Goal: Task Accomplishment & Management: Manage account settings

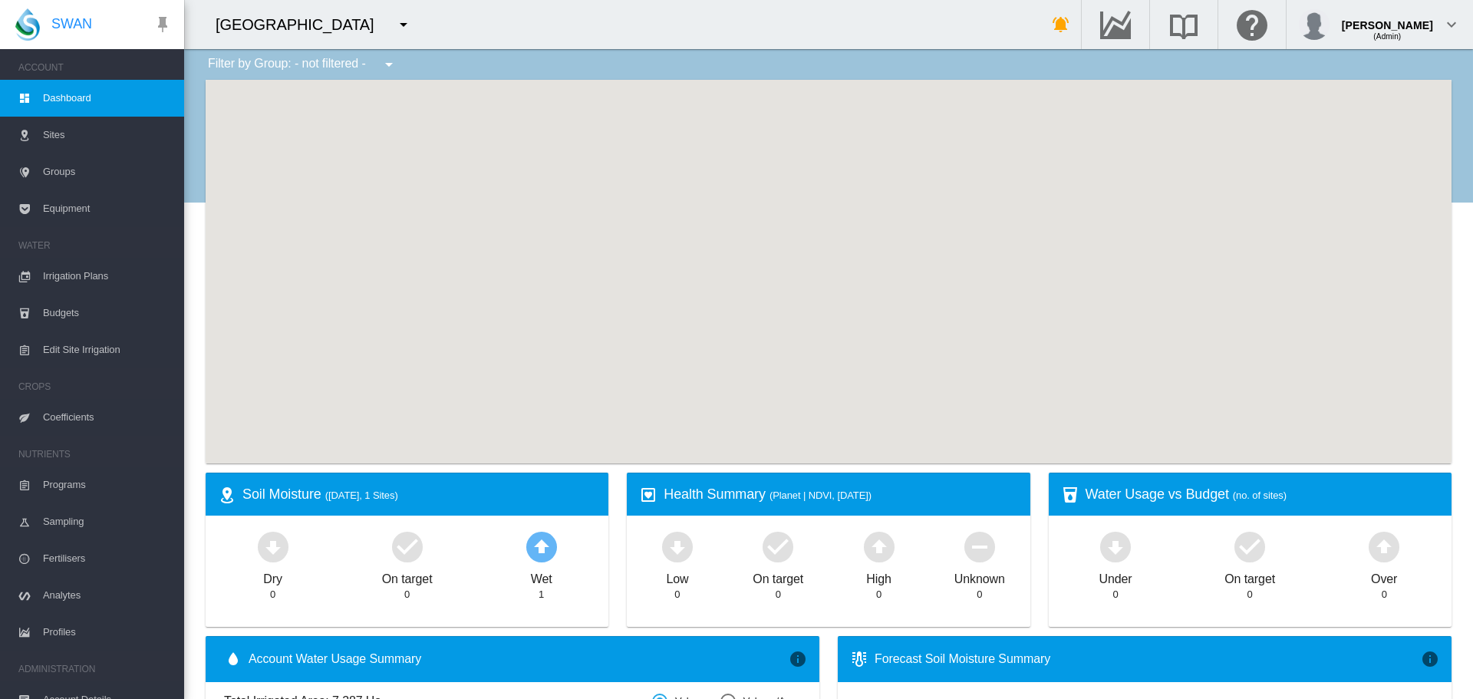
click at [67, 203] on span "Equipment" at bounding box center [107, 208] width 129 height 37
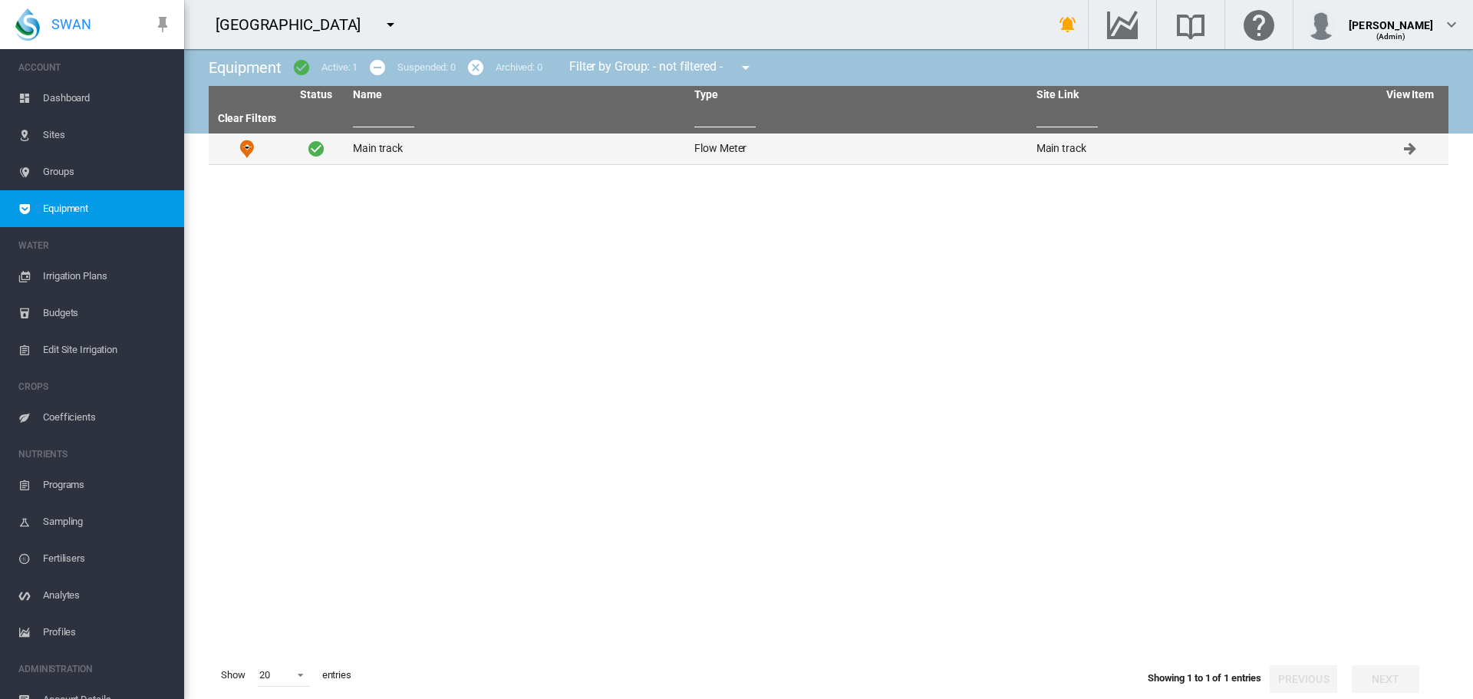
click at [390, 144] on td "Main track" at bounding box center [517, 148] width 341 height 31
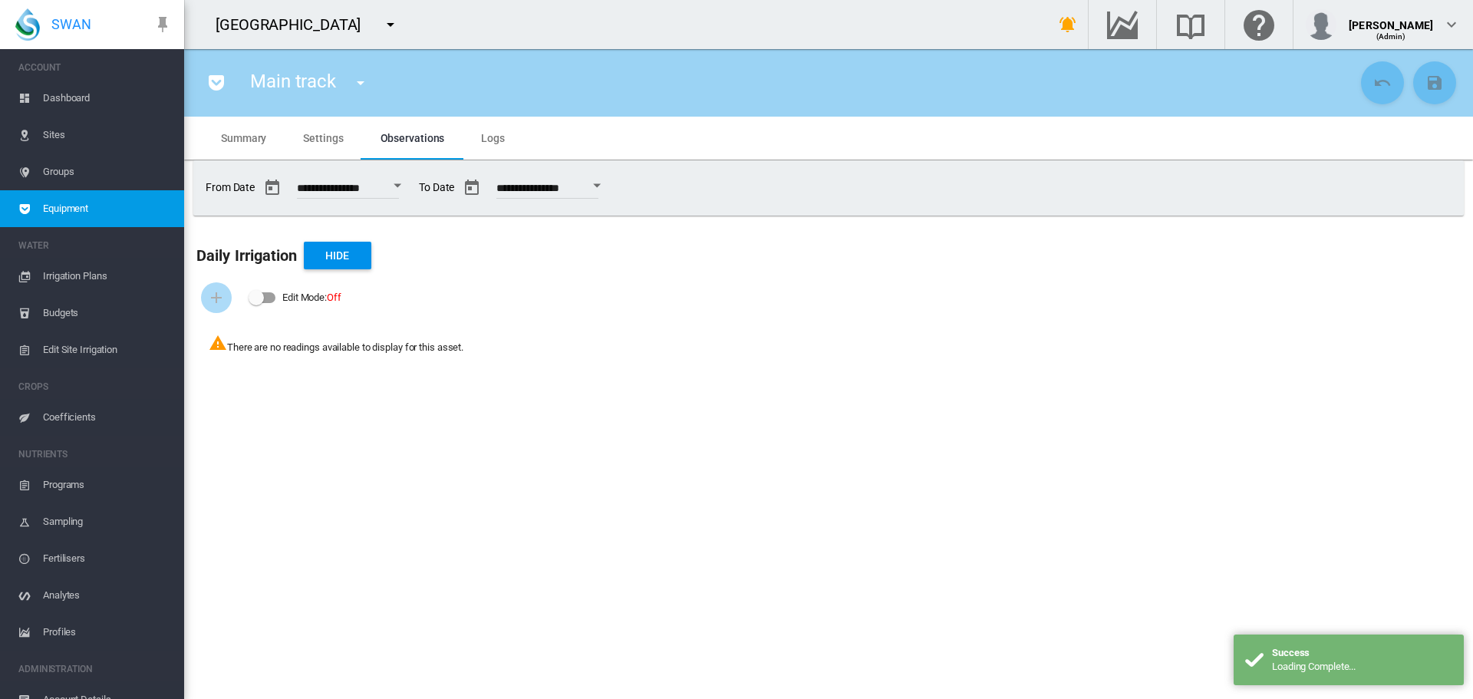
click at [242, 135] on span "Summary" at bounding box center [243, 138] width 45 height 12
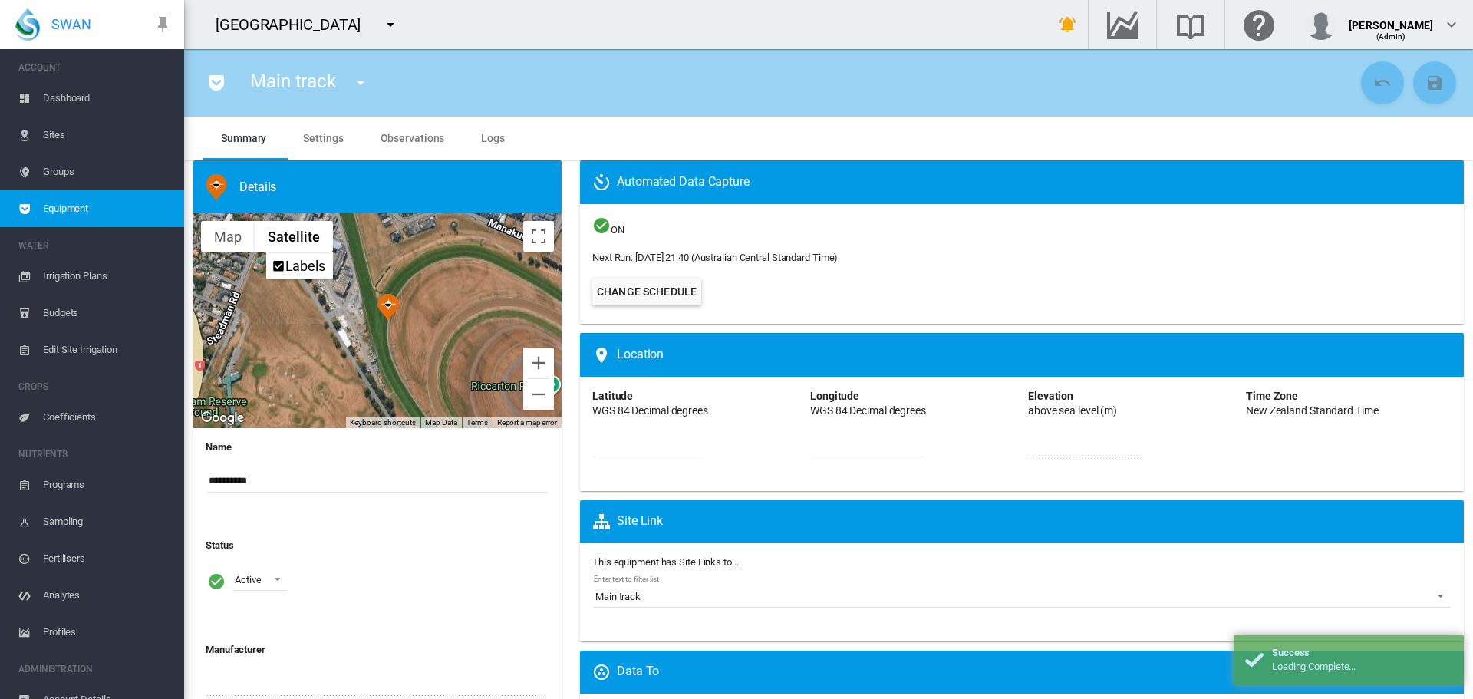
click at [327, 140] on span "Settings" at bounding box center [323, 138] width 40 height 12
